Goal: Information Seeking & Learning: Learn about a topic

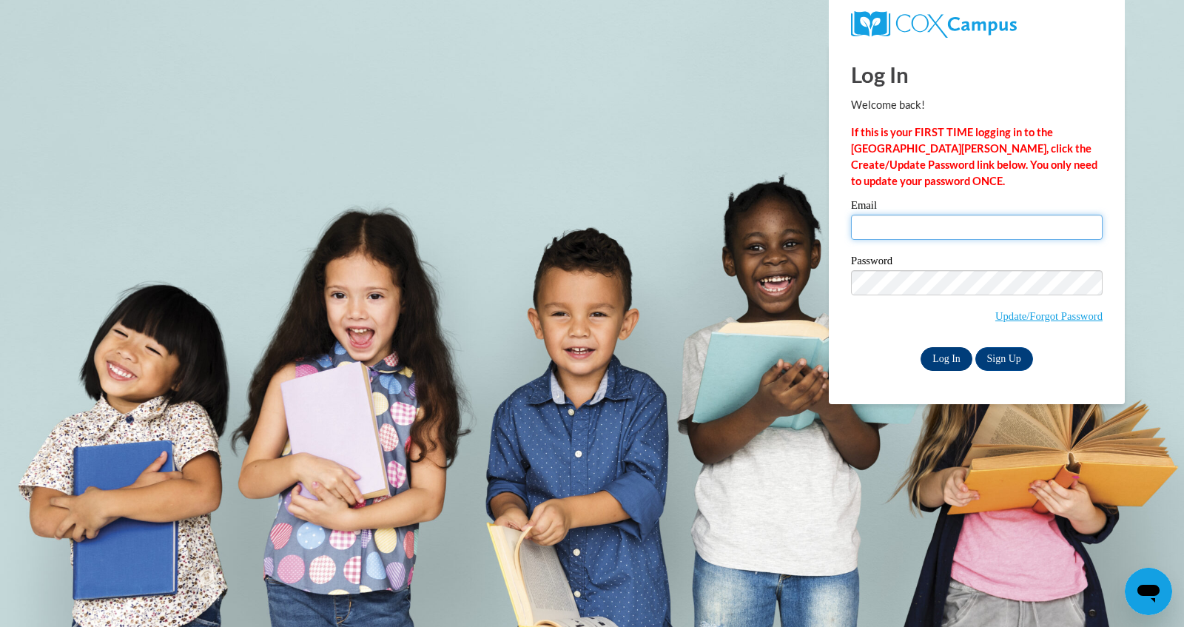
type input "sbowe@mtsd.k12.wi.us"
click at [953, 357] on input "Log In" at bounding box center [946, 359] width 52 height 24
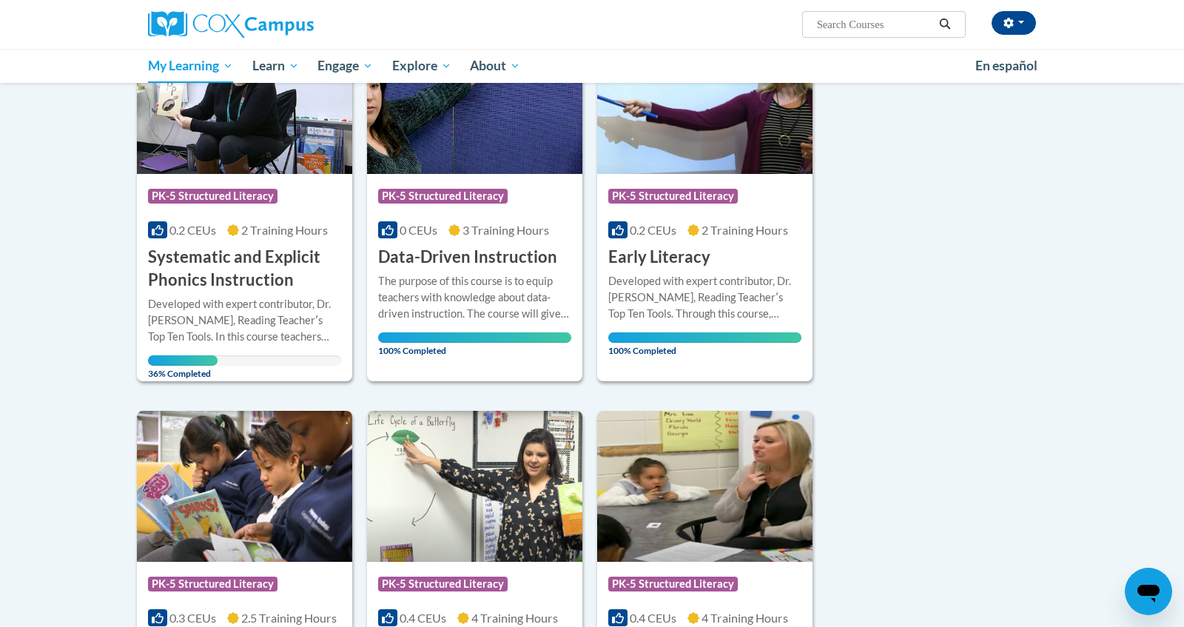
scroll to position [244, 0]
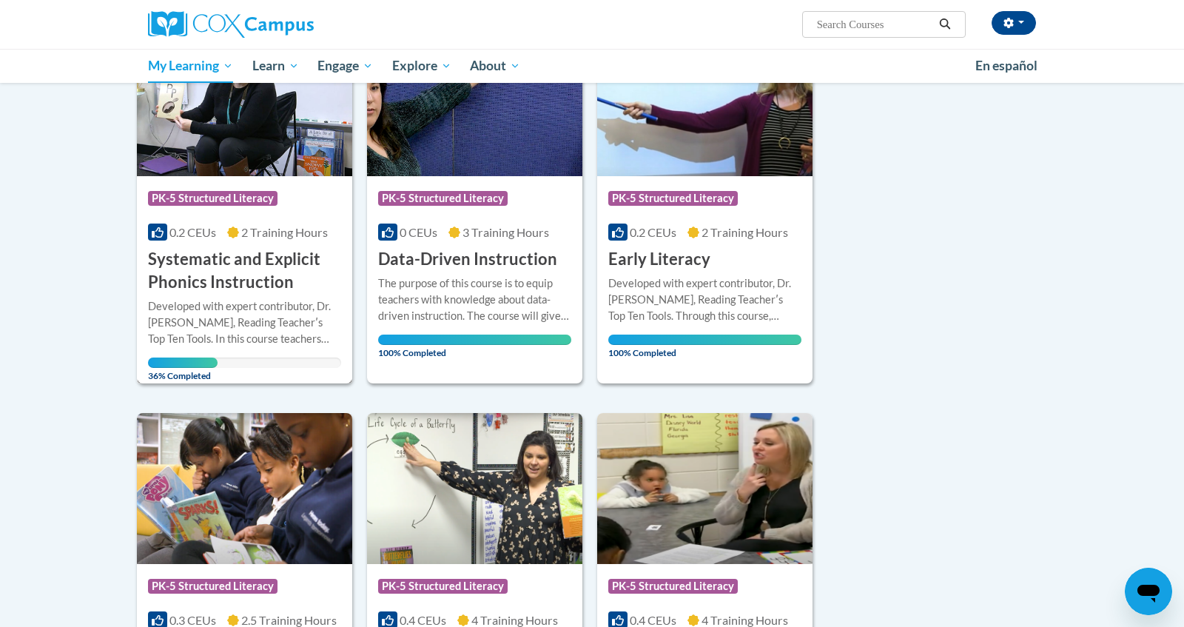
click at [296, 316] on div "Developed with expert contributor, Dr. Deborah Glaser, Reading Teacherʹs Top Te…" at bounding box center [244, 322] width 193 height 49
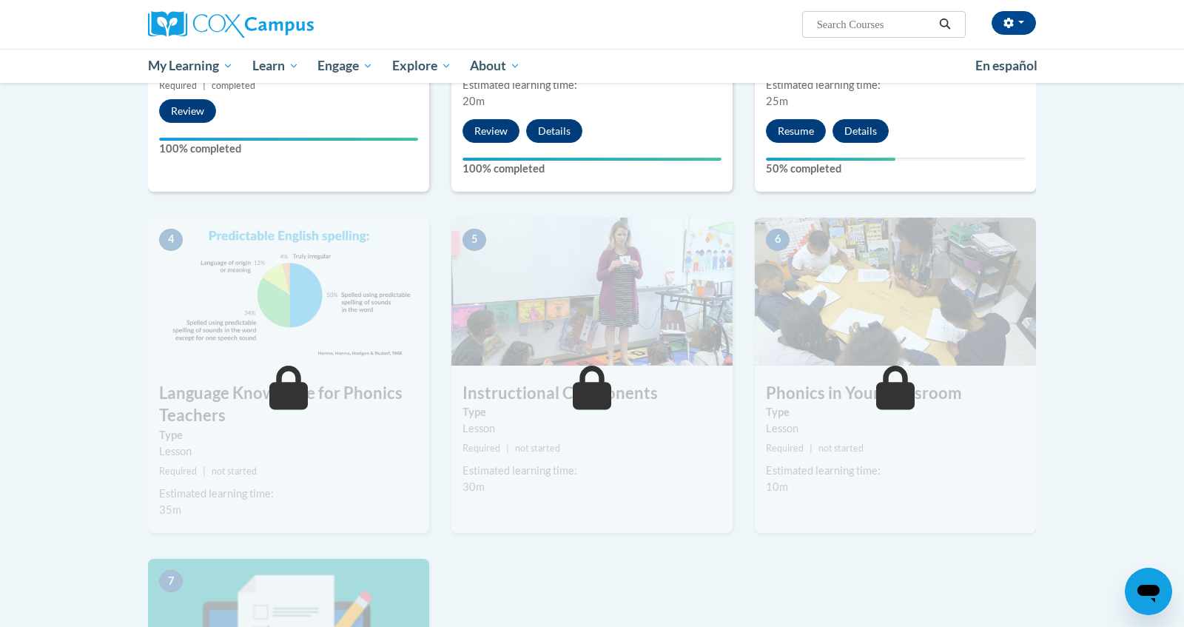
scroll to position [588, 0]
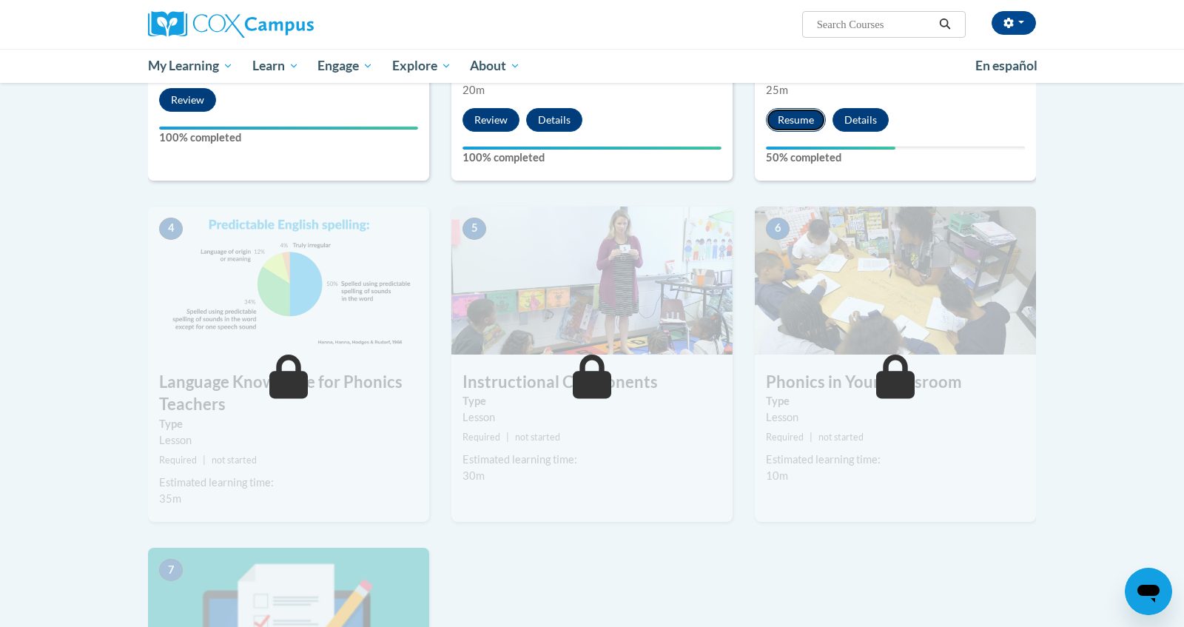
click at [803, 122] on button "Resume" at bounding box center [796, 120] width 60 height 24
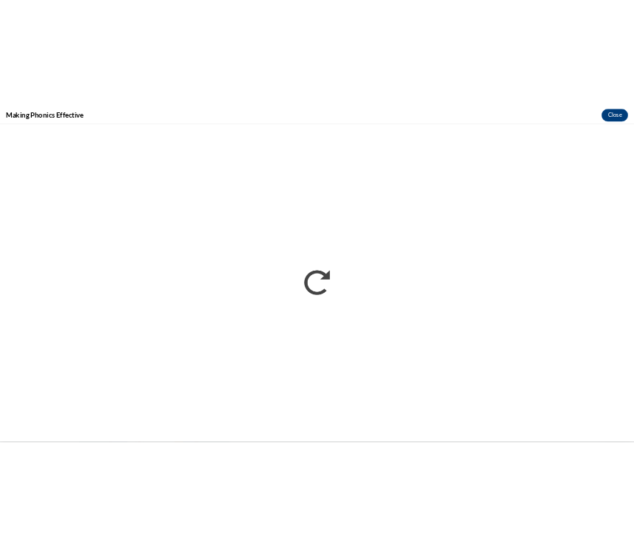
scroll to position [0, 0]
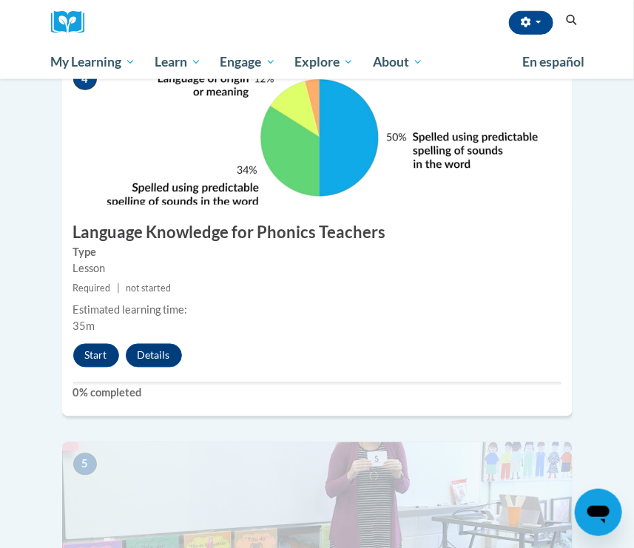
scroll to position [1621, 0]
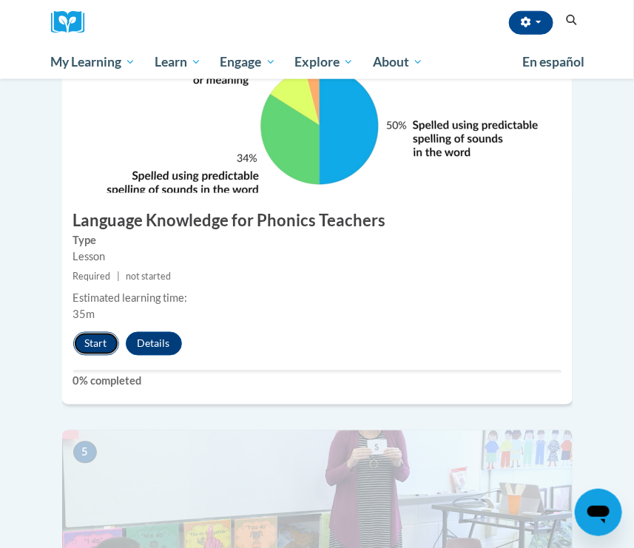
click at [95, 332] on button "Start" at bounding box center [96, 344] width 46 height 24
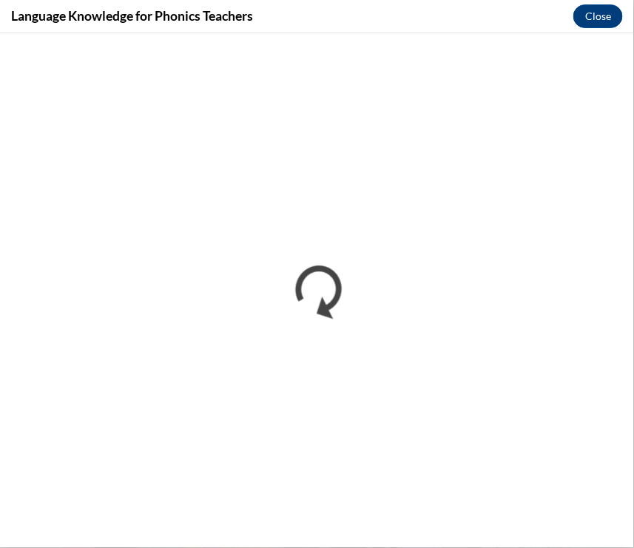
scroll to position [0, 0]
